Goal: Use online tool/utility: Utilize a website feature to perform a specific function

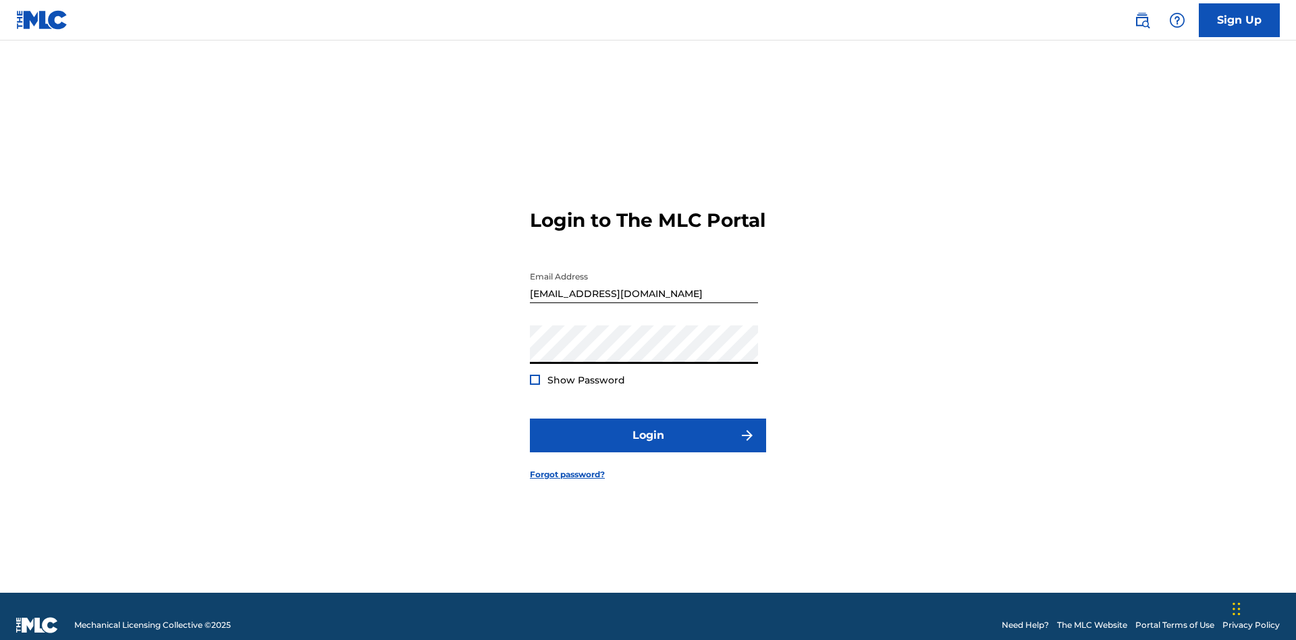
scroll to position [18, 0]
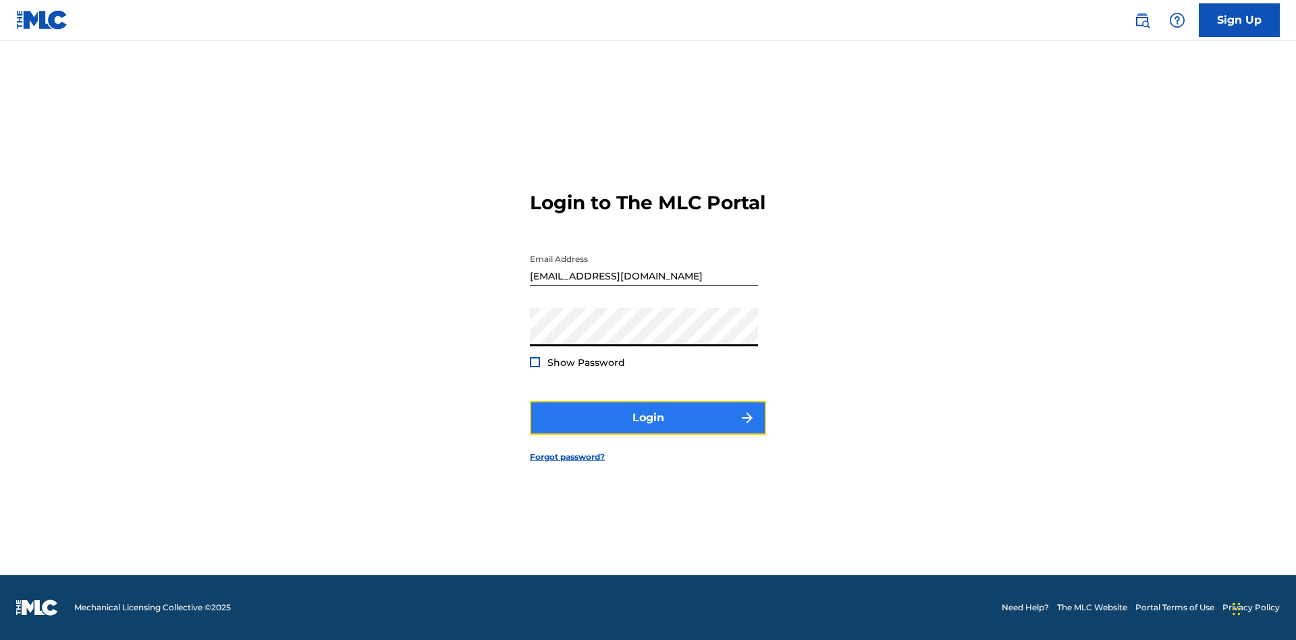
click at [648, 429] on button "Login" at bounding box center [648, 418] width 236 height 34
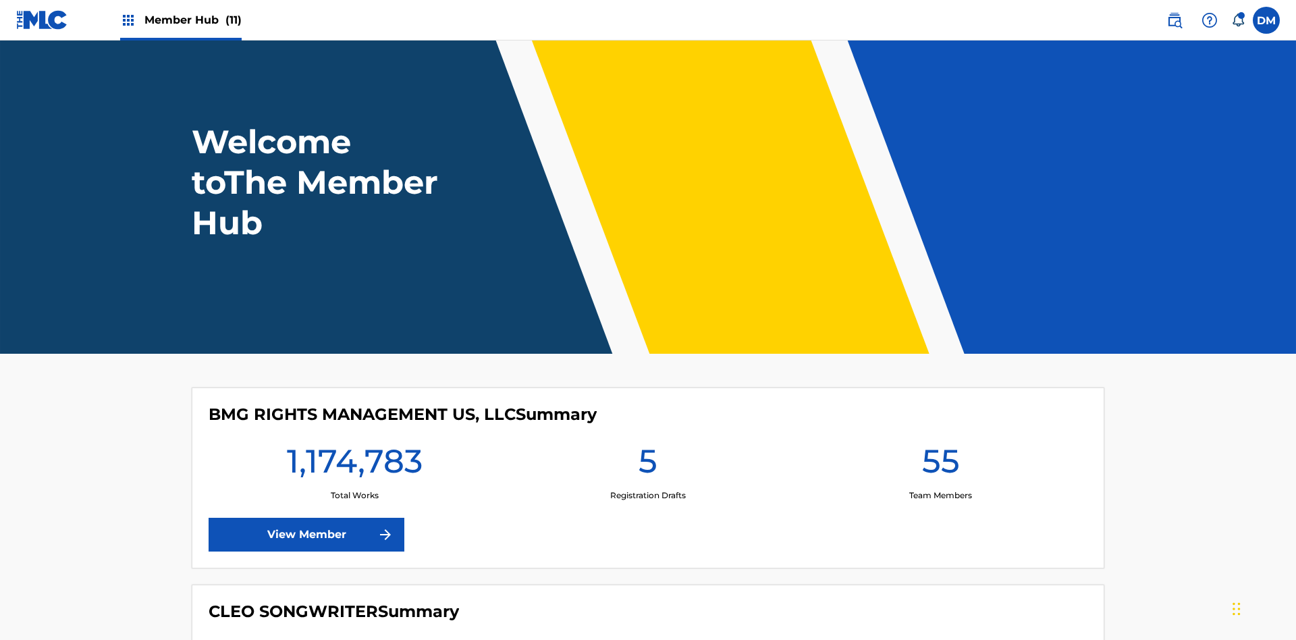
click at [192, 20] on span "Member Hub (11)" at bounding box center [192, 20] width 97 height 16
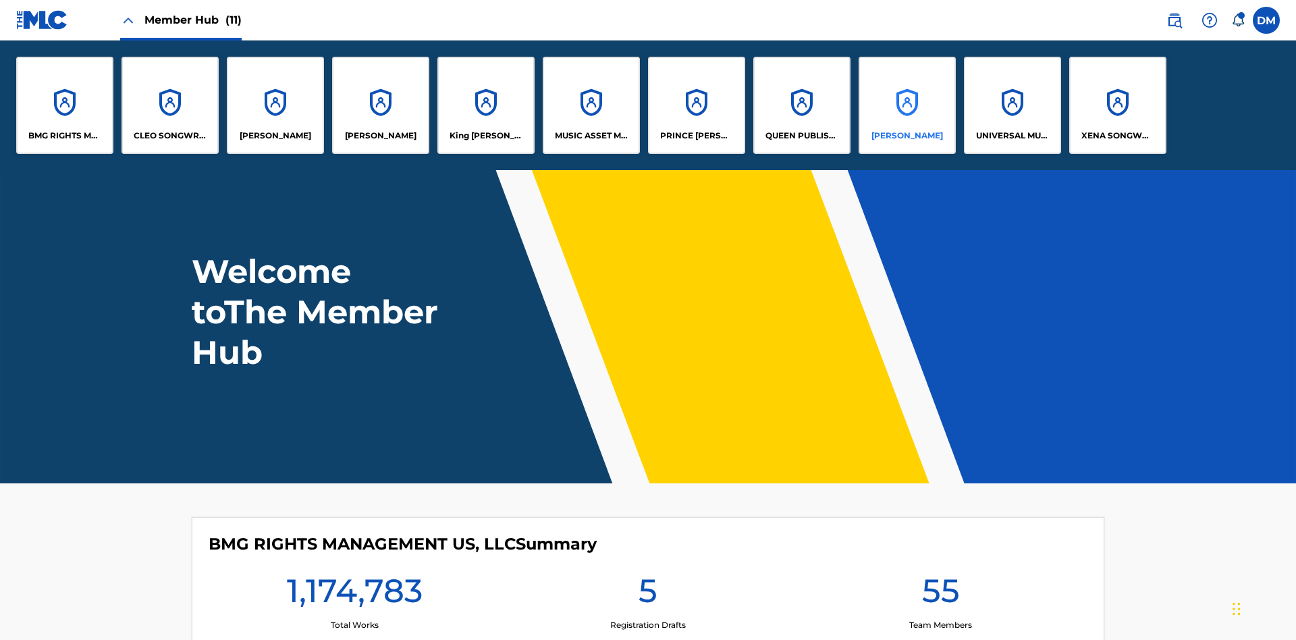
click at [906, 136] on p "[PERSON_NAME]" at bounding box center [907, 136] width 72 height 12
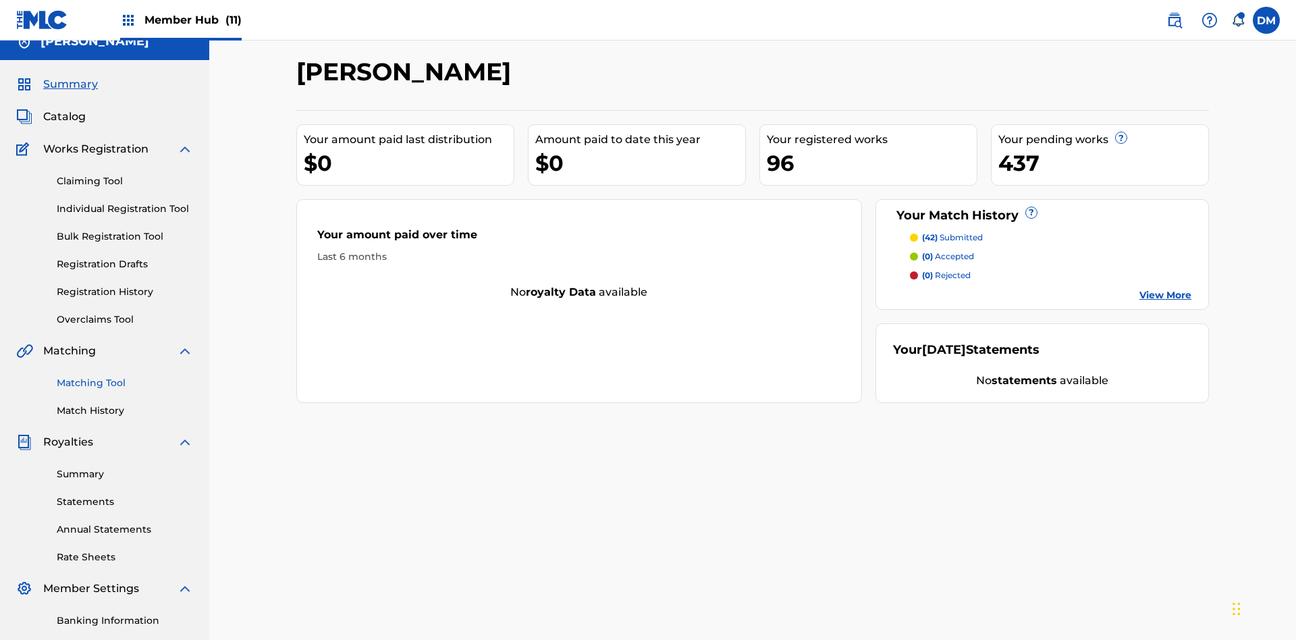
click at [125, 376] on link "Matching Tool" at bounding box center [125, 383] width 136 height 14
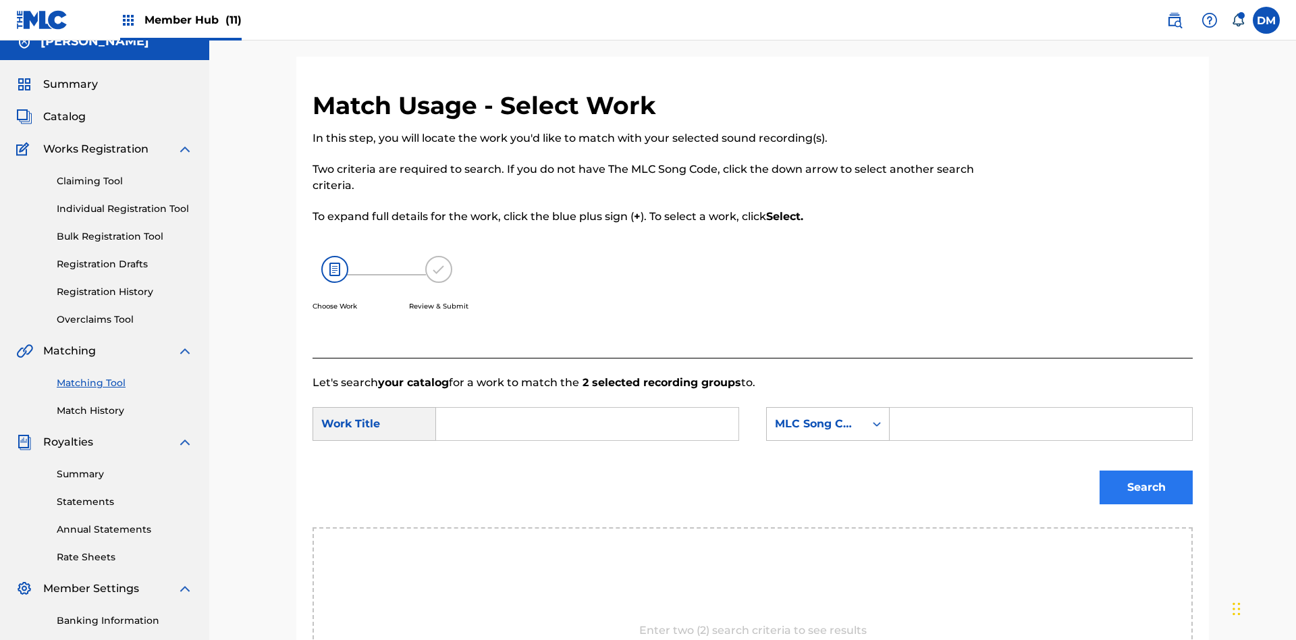
click at [587, 408] on input "Search Form" at bounding box center [586, 424] width 279 height 32
type input "GOODBYE"
click at [1040, 408] on input "Search Form" at bounding box center [1040, 424] width 279 height 32
type input "GV8XIE"
click at [1146, 470] on button "Search" at bounding box center [1145, 487] width 93 height 34
